Goal: Task Accomplishment & Management: Use online tool/utility

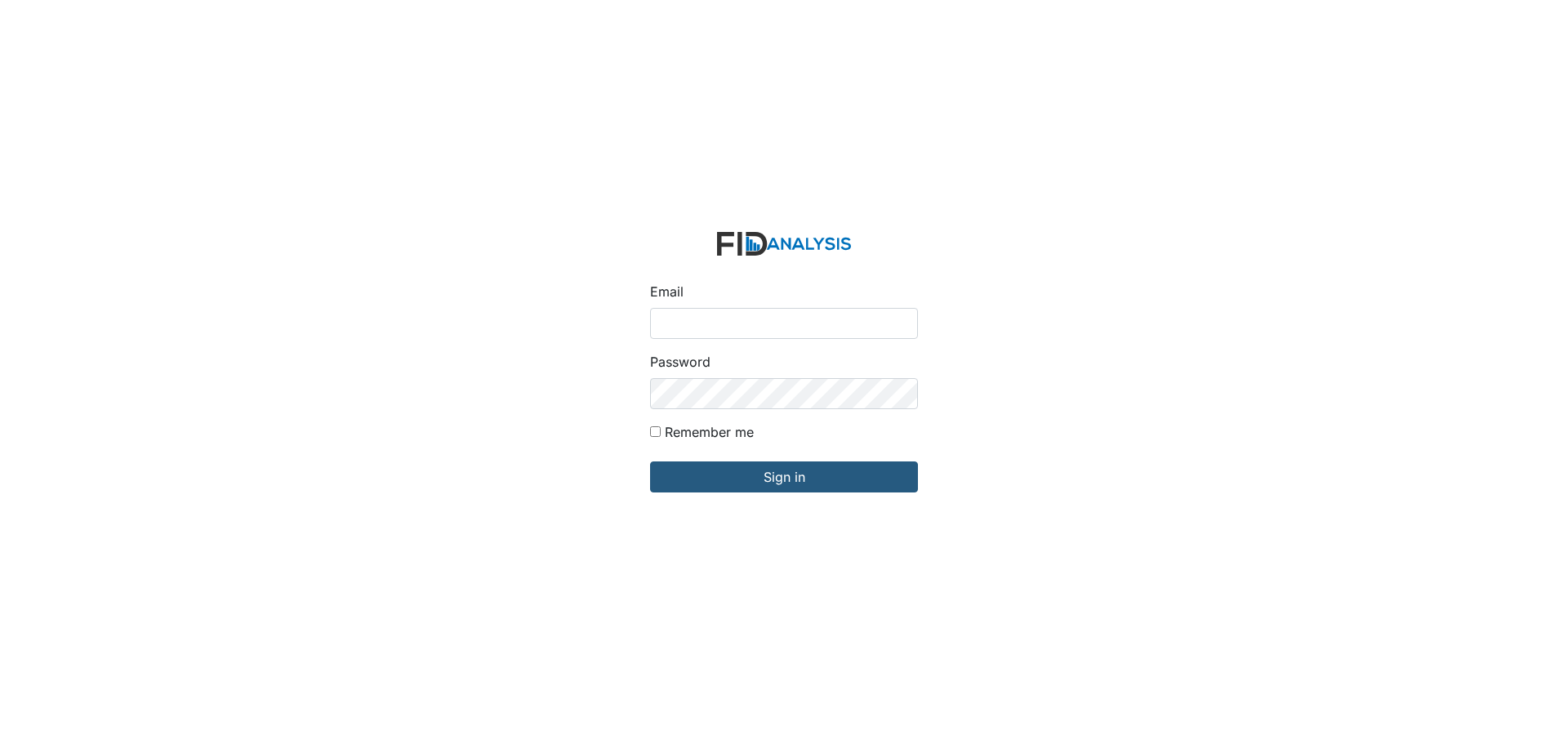
click at [692, 328] on input "Email" at bounding box center [784, 324] width 268 height 31
type input "[EMAIL_ADDRESS][DOMAIN_NAME]"
click at [650, 462] on input "Sign in" at bounding box center [784, 477] width 268 height 31
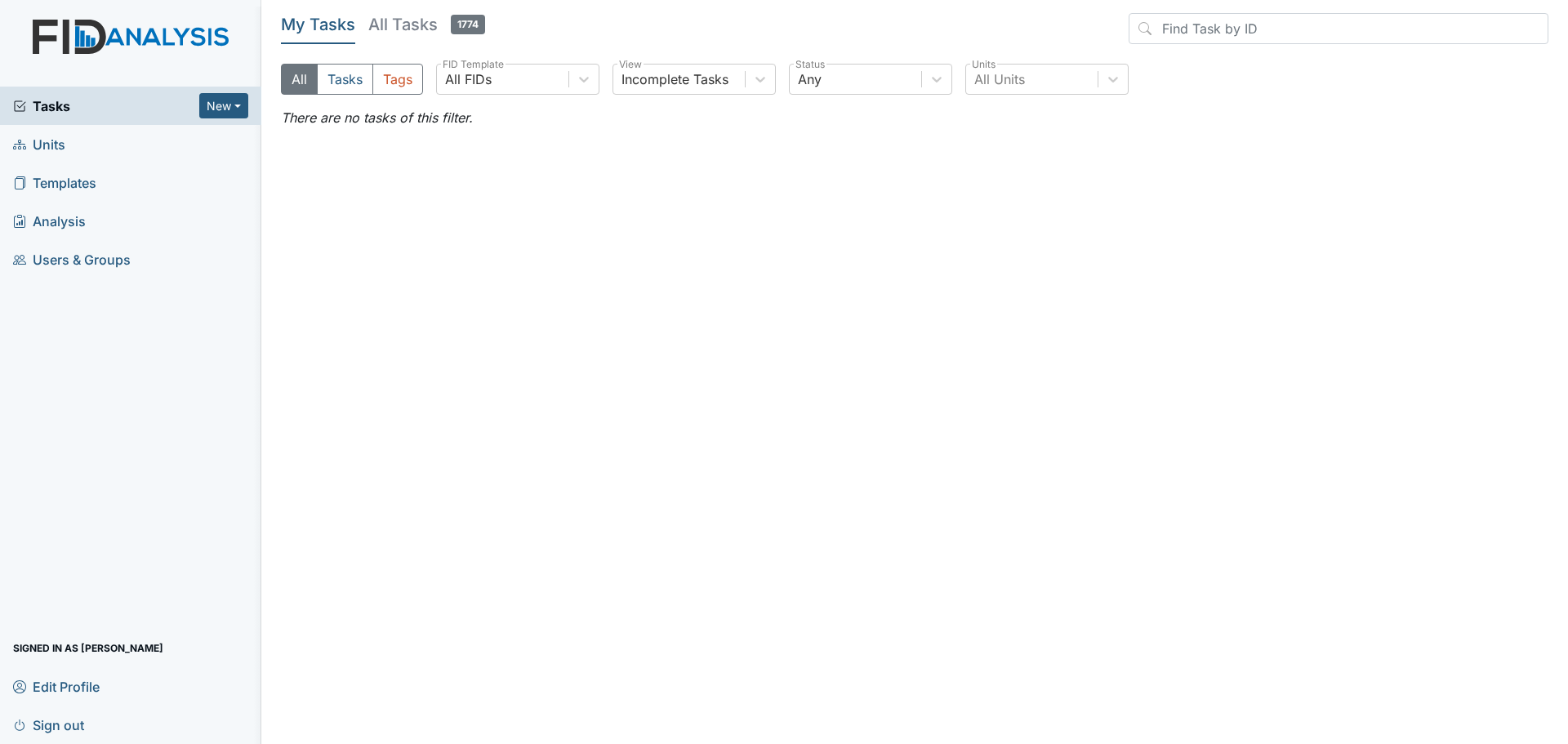
click at [45, 143] on span "Units" at bounding box center [39, 144] width 52 height 26
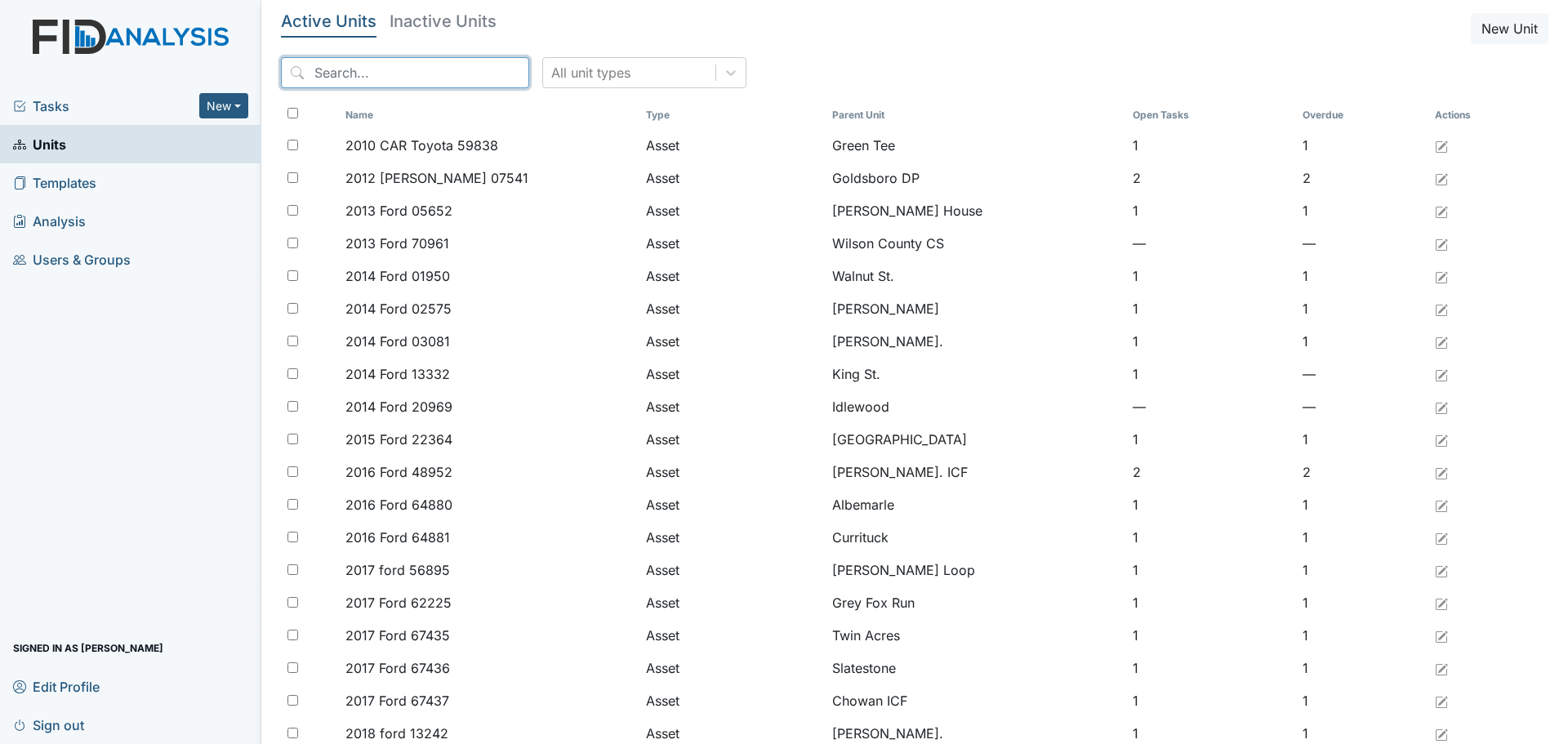
click at [432, 73] on input "search" at bounding box center [404, 73] width 248 height 31
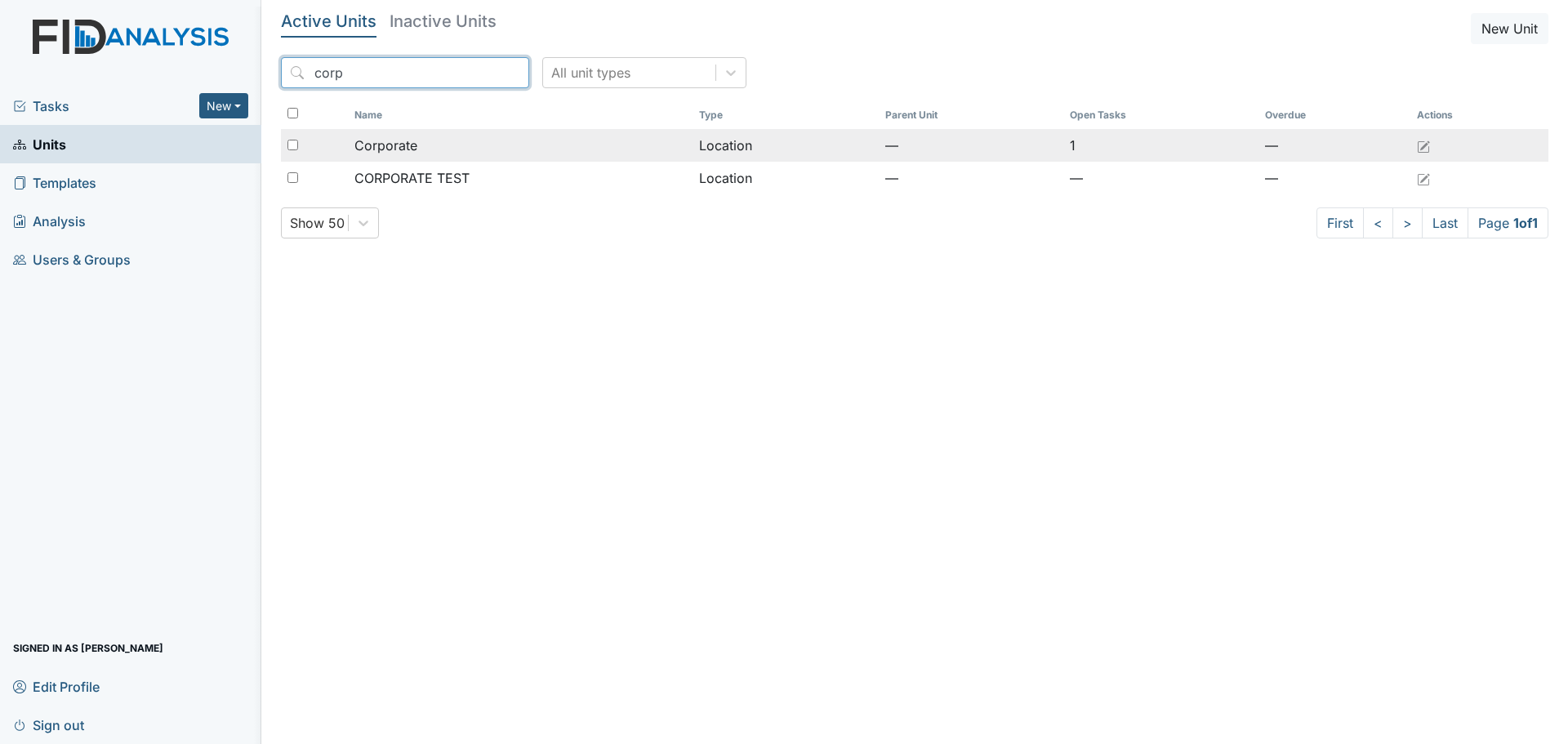
type input "corp"
click at [412, 150] on span "Corporate" at bounding box center [385, 145] width 63 height 20
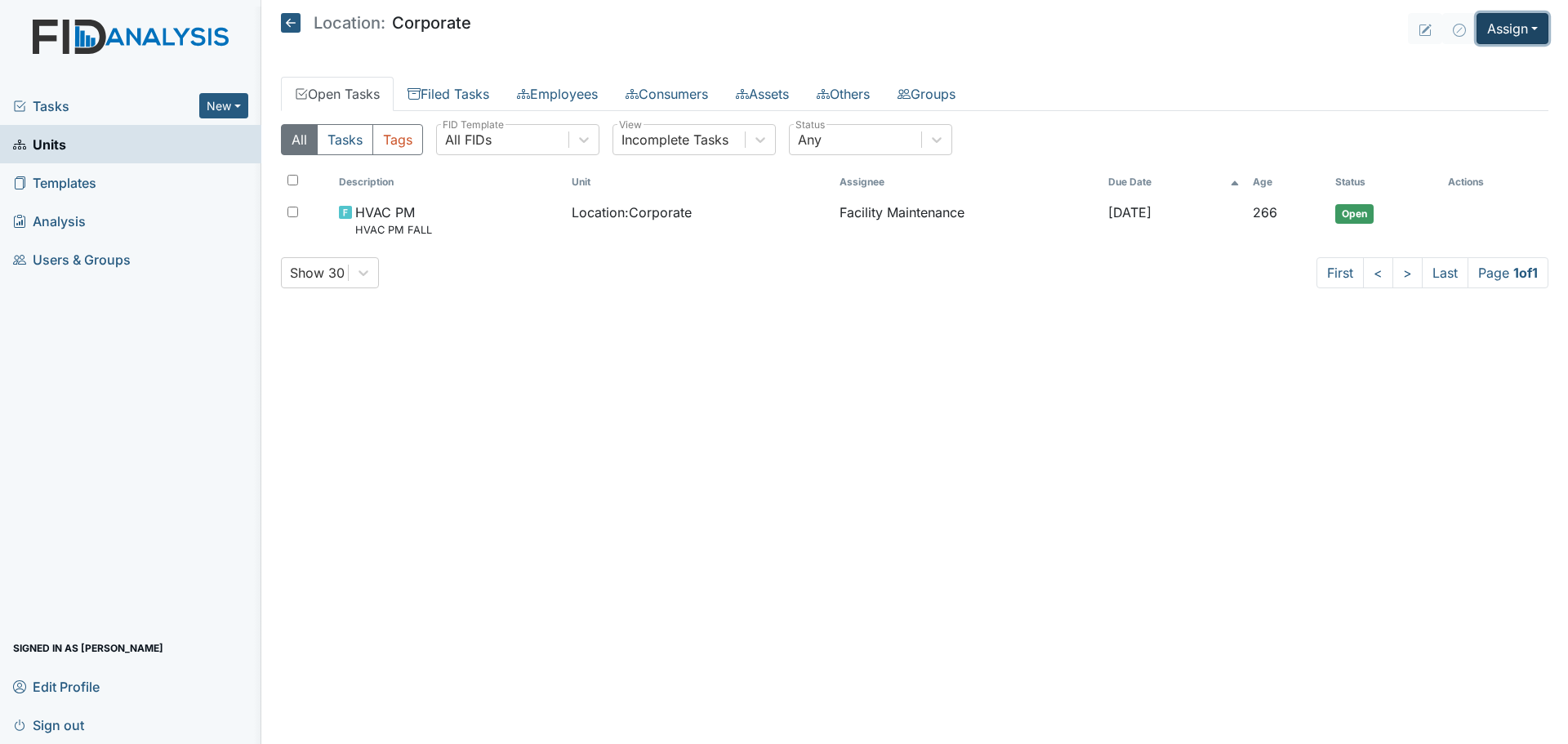
click at [1513, 31] on button "Assign" at bounding box center [1512, 29] width 72 height 31
click at [1471, 90] on link "Assign Inspection" at bounding box center [1473, 92] width 147 height 26
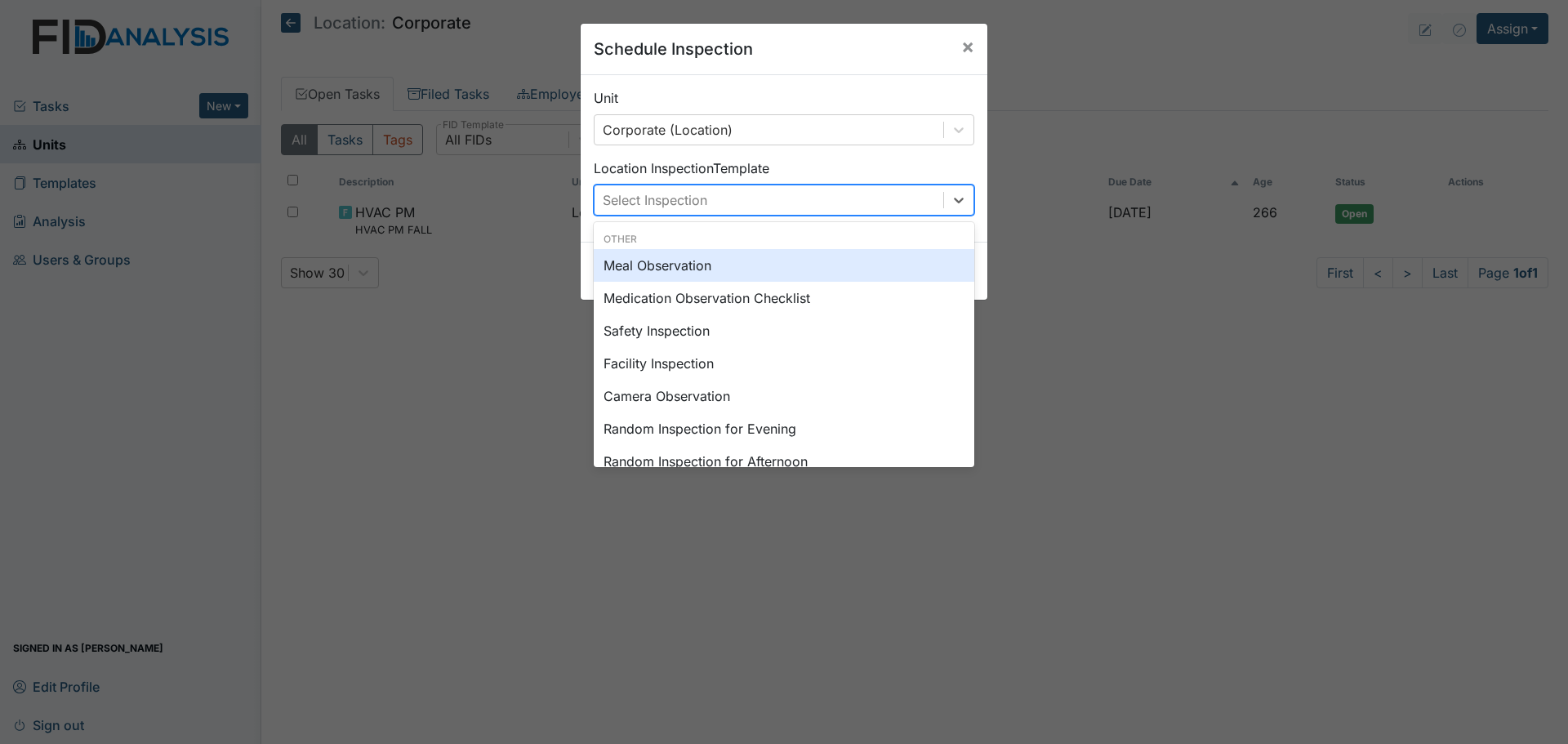
click at [857, 197] on div "Select Inspection" at bounding box center [768, 201] width 348 height 30
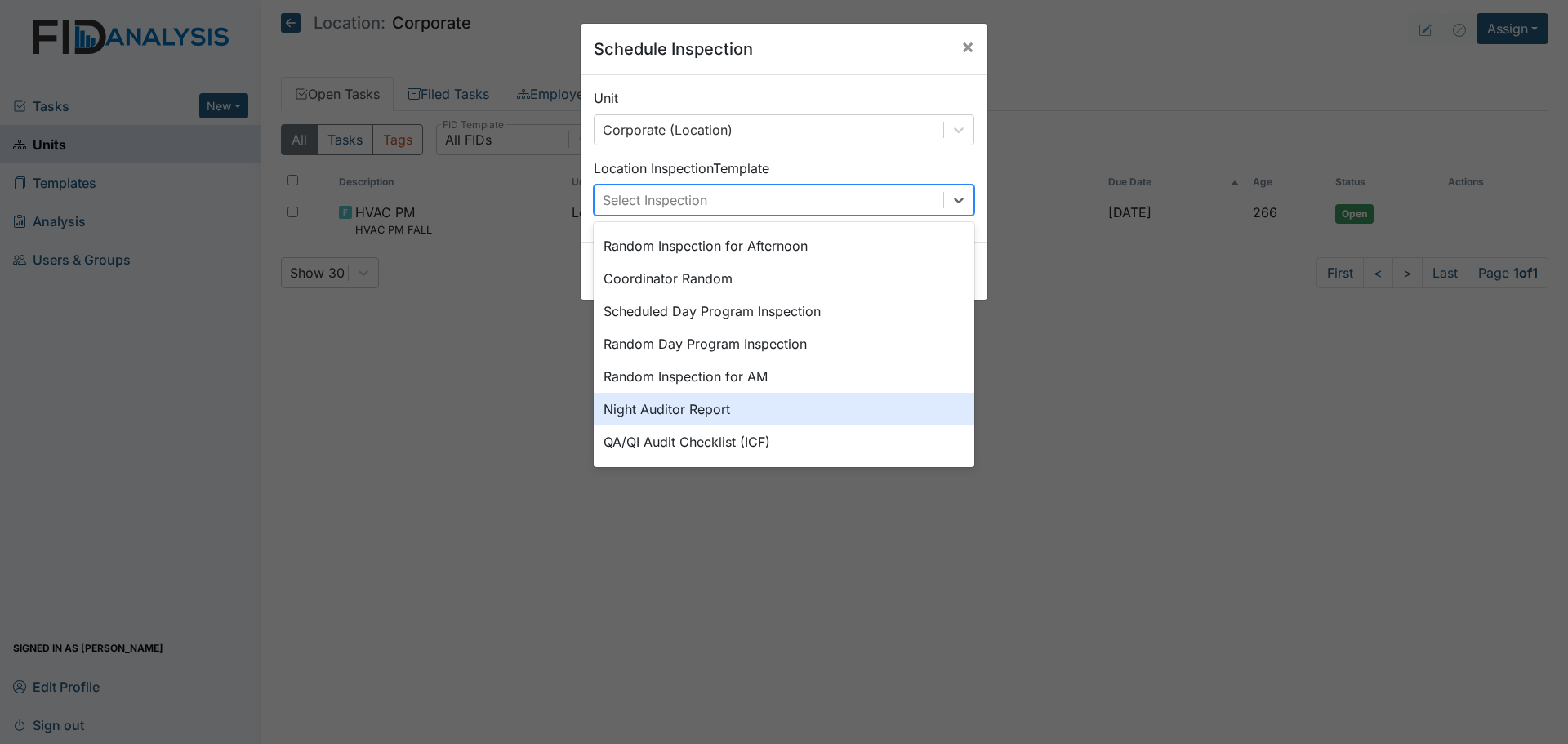
click at [719, 410] on div "Night Auditor Report" at bounding box center [783, 410] width 380 height 33
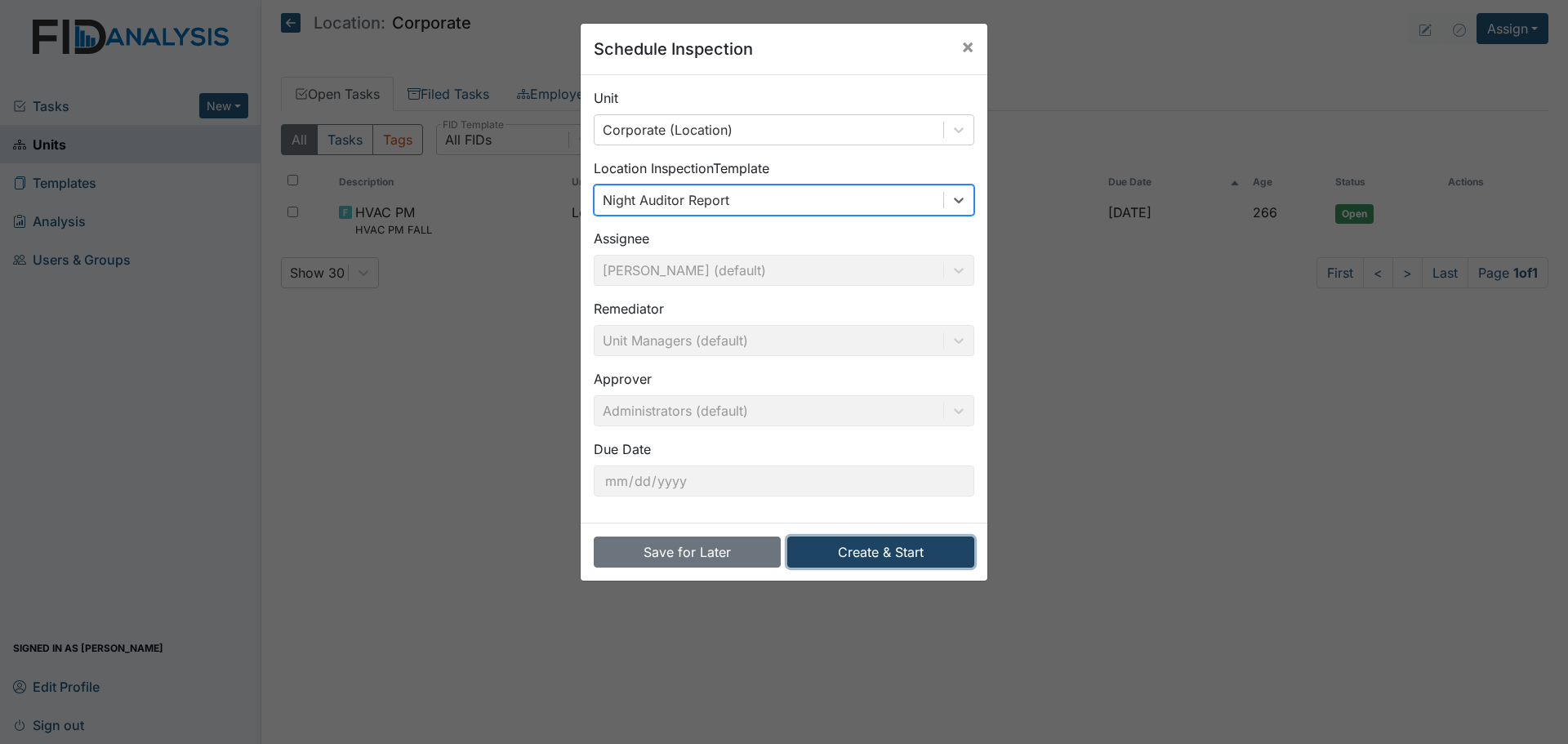
click at [867, 557] on button "Create & Start" at bounding box center [881, 552] width 187 height 31
